Goal: Check status: Check status

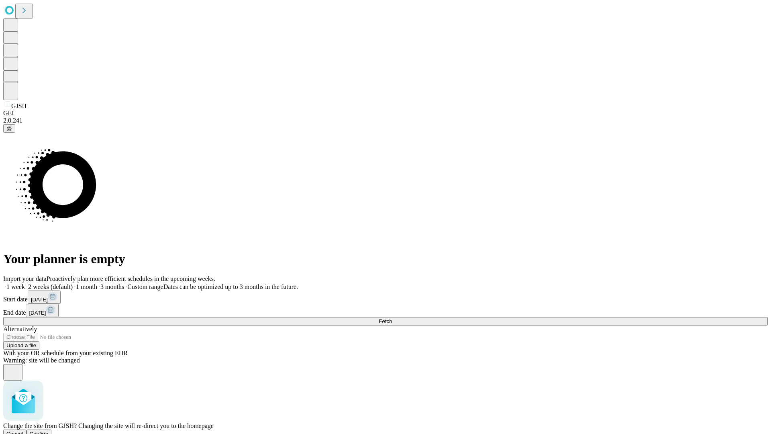
click at [49, 430] on span "Confirm" at bounding box center [39, 433] width 19 height 6
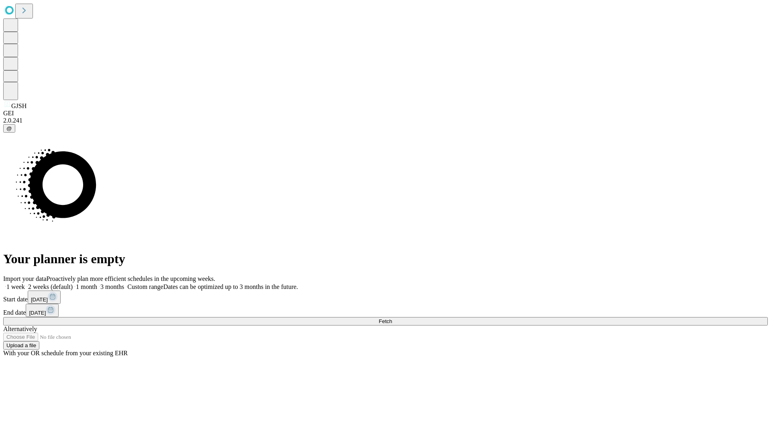
click at [97, 283] on label "1 month" at bounding box center [85, 286] width 24 height 7
click at [392, 318] on span "Fetch" at bounding box center [385, 321] width 13 height 6
